Goal: Task Accomplishment & Management: Manage account settings

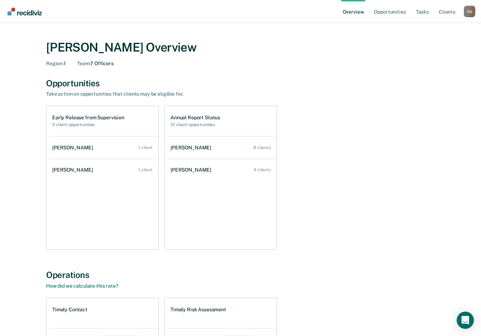
click at [28, 175] on div "[PERSON_NAME] Overview Region : 1 Team : 7 Officers Opportunities Take action o…" at bounding box center [240, 243] width 429 height 424
click at [256, 67] on div "[PERSON_NAME] Overview Region : 1 Team : 7 Officers" at bounding box center [240, 53] width 389 height 26
click at [424, 12] on link "Tasks" at bounding box center [423, 11] width 16 height 23
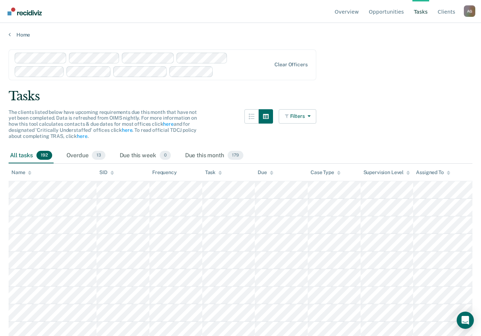
click at [377, 130] on main "Clear officers Tasks The clients listed below have upcoming requirements due th…" at bounding box center [240, 185] width 481 height 295
click at [396, 13] on link "Opportunities" at bounding box center [387, 11] width 38 height 23
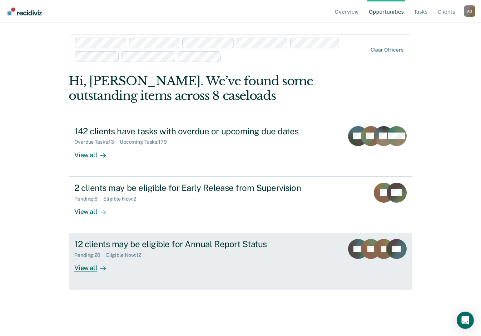
click at [84, 269] on div "View all" at bounding box center [94, 265] width 40 height 14
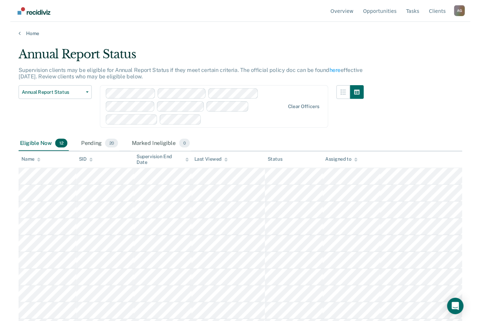
scroll to position [50, 0]
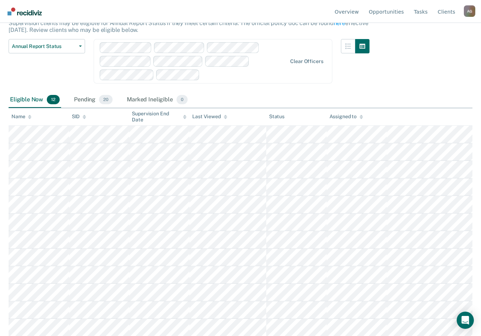
click at [420, 83] on div "Annual Report Status Supervision clients may be eligible for Annual Report Stat…" at bounding box center [241, 115] width 464 height 233
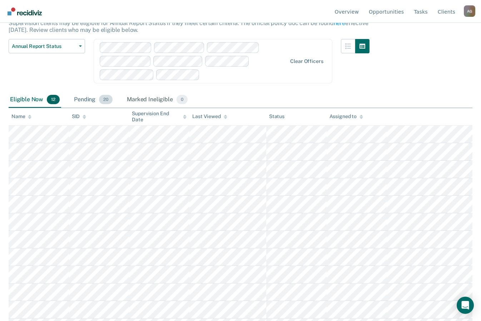
click at [78, 98] on div "Pending 20" at bounding box center [93, 100] width 41 height 16
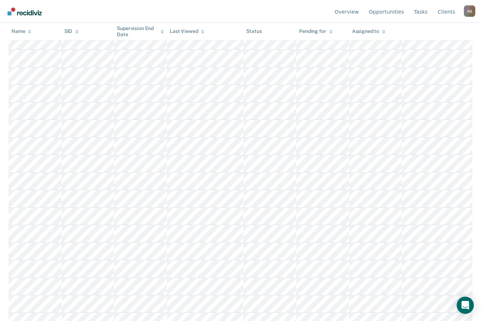
scroll to position [205, 0]
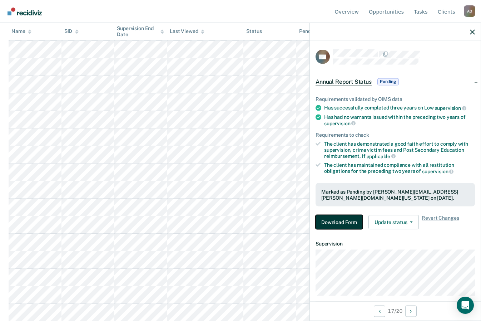
click at [339, 224] on button "Download Form" at bounding box center [339, 222] width 47 height 14
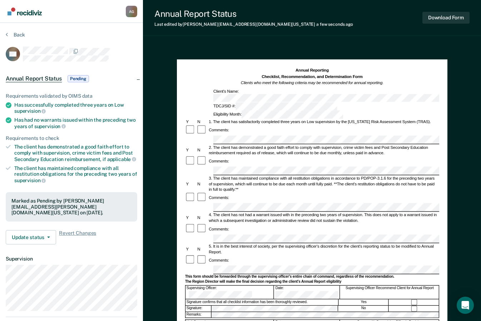
click at [183, 171] on div "Annual Reporting Checklist, Recommendation, and Determination Form Clients who …" at bounding box center [312, 235] width 271 height 353
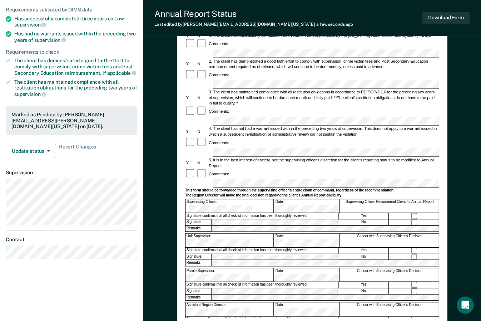
scroll to position [74, 0]
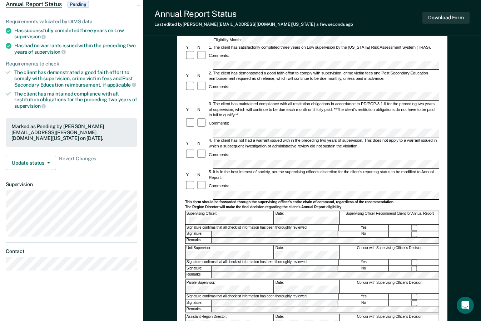
click at [281, 169] on div "5. It is in the best interest of society, per the supervising officer's discret…" at bounding box center [323, 174] width 231 height 11
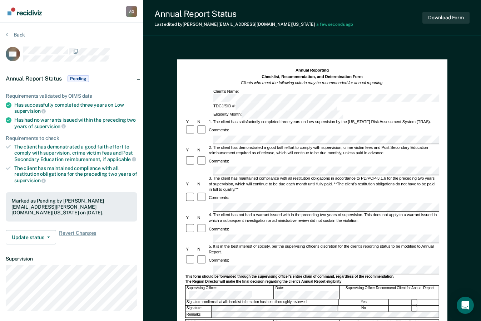
click at [198, 49] on div "Annual Reporting Checklist, Recommendation, and Determination Form Clients who …" at bounding box center [312, 256] width 338 height 424
click at [217, 38] on div "Annual Report Status Last edited by [PERSON_NAME][EMAIL_ADDRESS][DOMAIN_NAME][U…" at bounding box center [312, 217] width 338 height 435
click at [445, 24] on div "Download Form" at bounding box center [446, 18] width 47 height 18
click at [447, 20] on button "Download Form" at bounding box center [446, 18] width 47 height 12
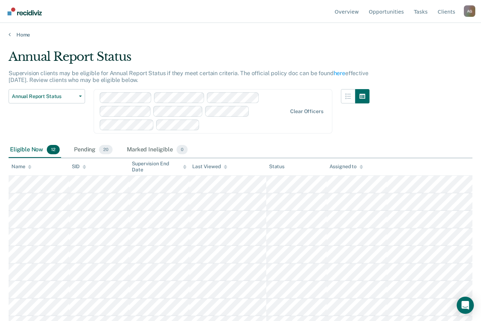
scroll to position [65, 0]
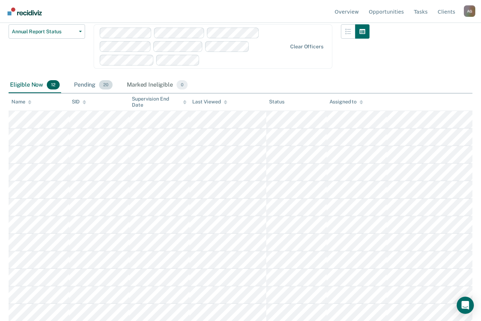
click at [82, 87] on div "Pending 20" at bounding box center [93, 85] width 41 height 16
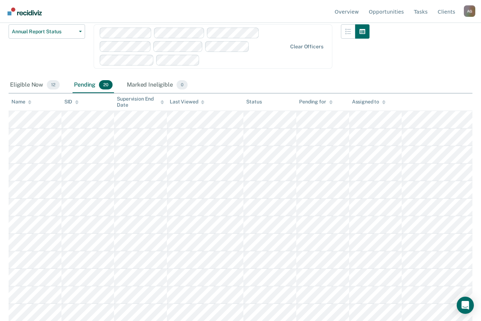
scroll to position [205, 0]
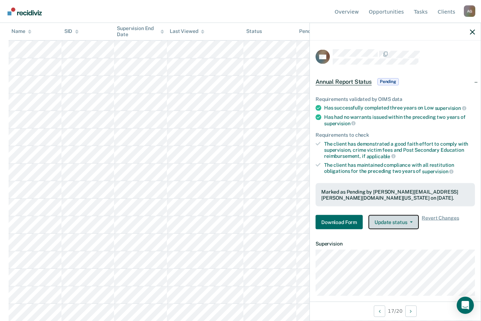
click at [387, 221] on button "Update status" at bounding box center [394, 222] width 50 height 14
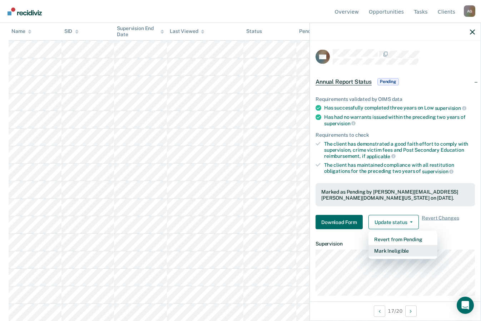
click at [413, 251] on button "Mark Ineligible" at bounding box center [403, 250] width 69 height 11
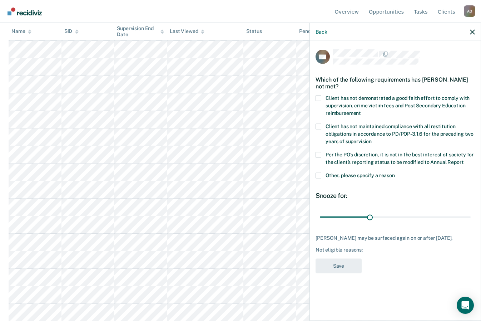
click at [319, 128] on span at bounding box center [319, 126] width 6 height 6
click at [372, 138] on input "Client has not maintained compliance with all restitution obligations in accord…" at bounding box center [372, 138] width 0 height 0
click at [353, 263] on button "Save" at bounding box center [339, 265] width 46 height 15
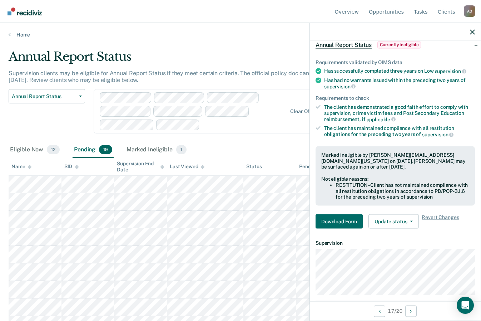
scroll to position [0, 0]
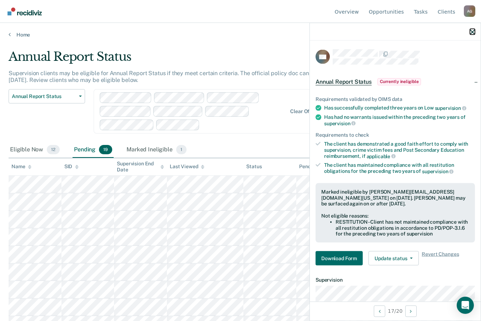
click at [474, 33] on icon "button" at bounding box center [472, 31] width 5 height 5
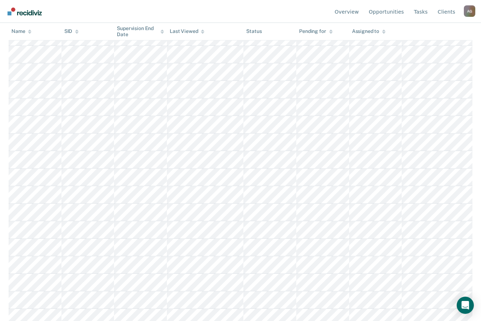
scroll to position [187, 0]
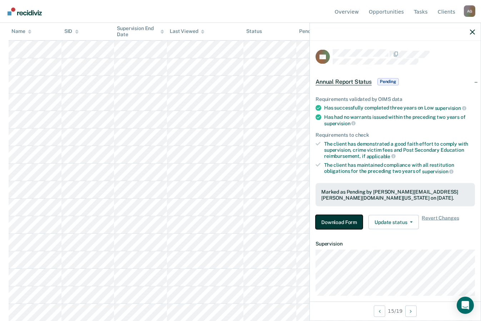
click at [329, 219] on button "Download Form" at bounding box center [339, 222] width 47 height 14
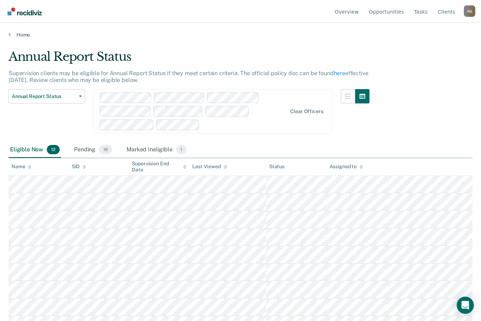
scroll to position [65, 0]
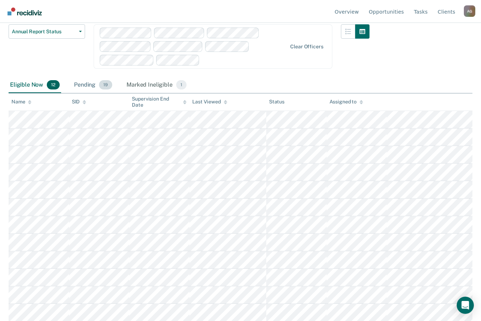
click at [84, 86] on div "Pending 19" at bounding box center [93, 85] width 41 height 16
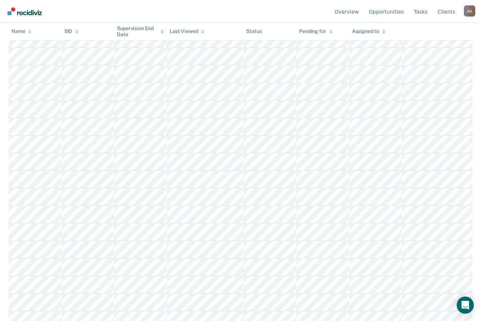
scroll to position [187, 0]
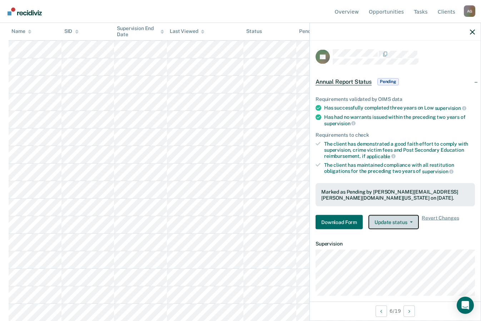
click at [410, 220] on button "Update status" at bounding box center [394, 222] width 50 height 14
click at [434, 218] on span "Revert Changes" at bounding box center [440, 222] width 37 height 14
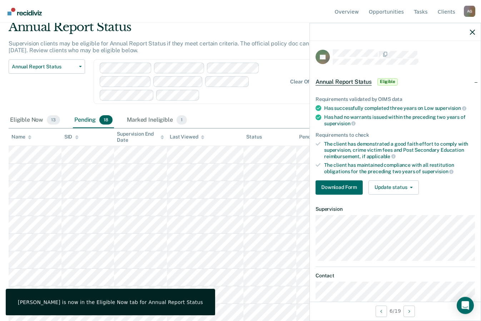
scroll to position [0, 0]
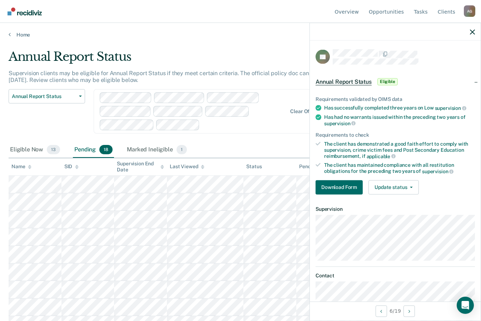
click at [468, 35] on div at bounding box center [395, 32] width 171 height 18
click at [474, 31] on icon "button" at bounding box center [472, 31] width 5 height 5
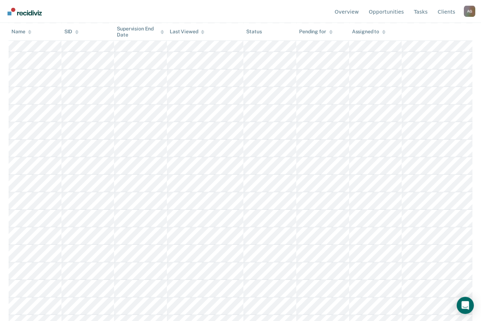
scroll to position [170, 0]
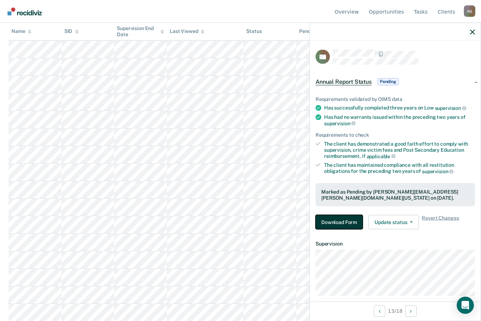
click at [357, 223] on button "Download Form" at bounding box center [339, 222] width 47 height 14
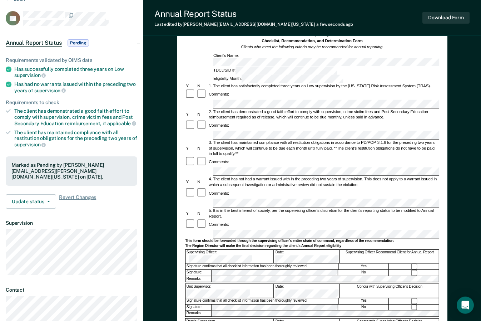
scroll to position [36, 0]
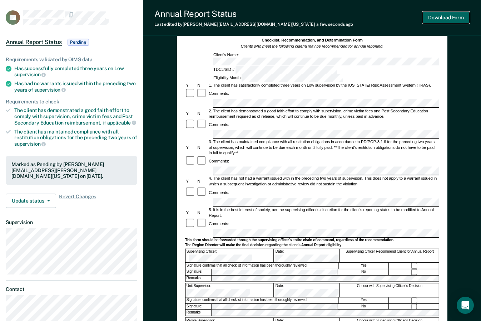
click at [441, 17] on button "Download Form" at bounding box center [446, 18] width 47 height 12
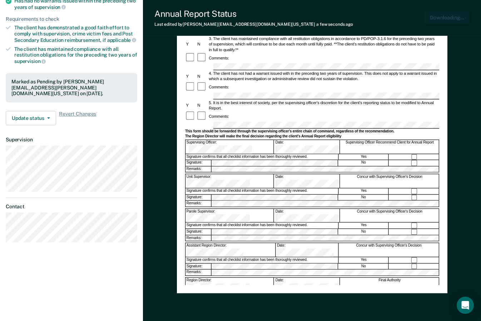
scroll to position [147, 0]
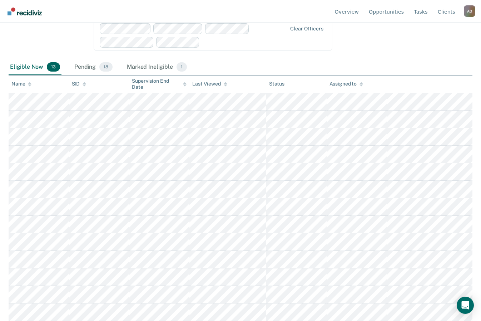
scroll to position [82, 0]
click at [72, 68] on div "Eligible Now 13 Pending 18 Marked Ineligible 1" at bounding box center [99, 68] width 180 height 16
click at [77, 67] on div "Pending 18" at bounding box center [93, 68] width 41 height 16
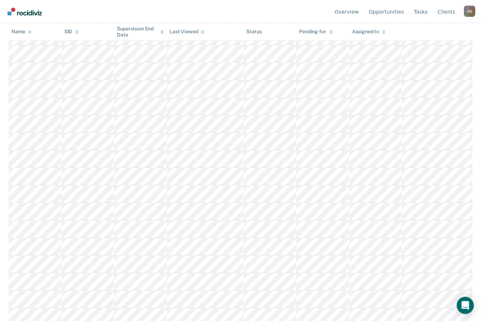
scroll to position [170, 0]
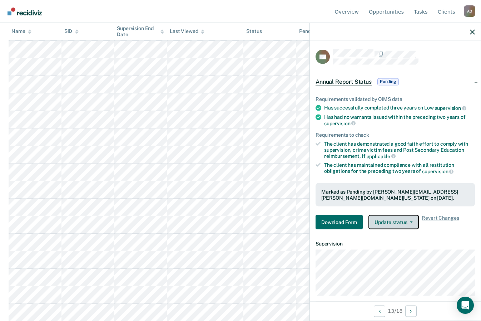
click at [400, 219] on button "Update status" at bounding box center [394, 222] width 50 height 14
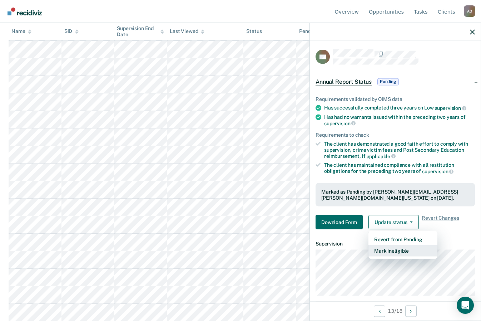
click at [395, 247] on button "Mark Ineligible" at bounding box center [403, 250] width 69 height 11
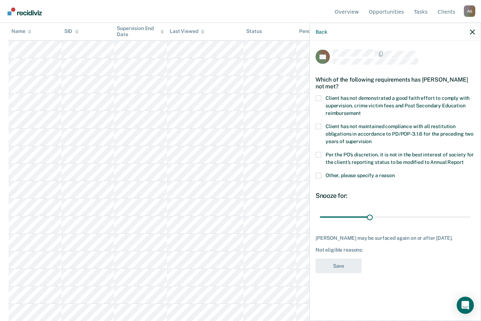
click at [319, 155] on span at bounding box center [319, 155] width 6 height 6
click at [464, 159] on input "Per the PO’s discretion, it is not in the best interest of society for the clie…" at bounding box center [464, 159] width 0 height 0
click at [356, 190] on div "DB Which of the following requirements has [PERSON_NAME] not met? Client has no…" at bounding box center [396, 163] width 160 height 228
click at [471, 31] on icon "button" at bounding box center [472, 31] width 5 height 5
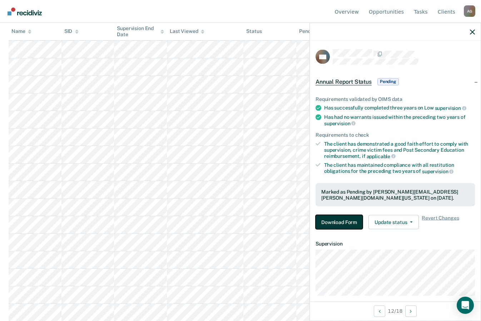
click at [340, 220] on button "Download Form" at bounding box center [339, 222] width 47 height 14
